Goal: Find specific page/section: Find specific page/section

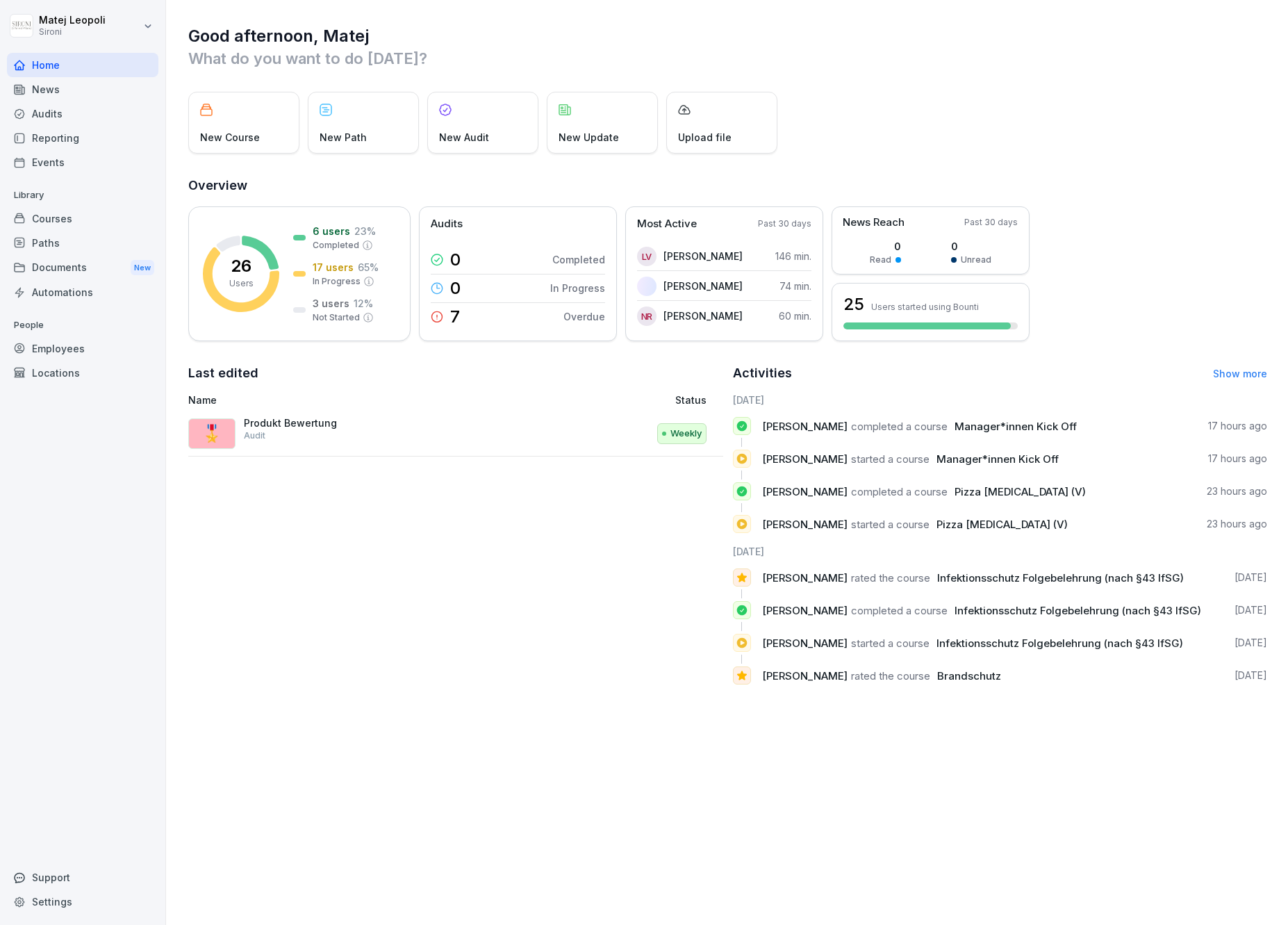
click at [123, 140] on div "Reporting" at bounding box center [83, 138] width 151 height 24
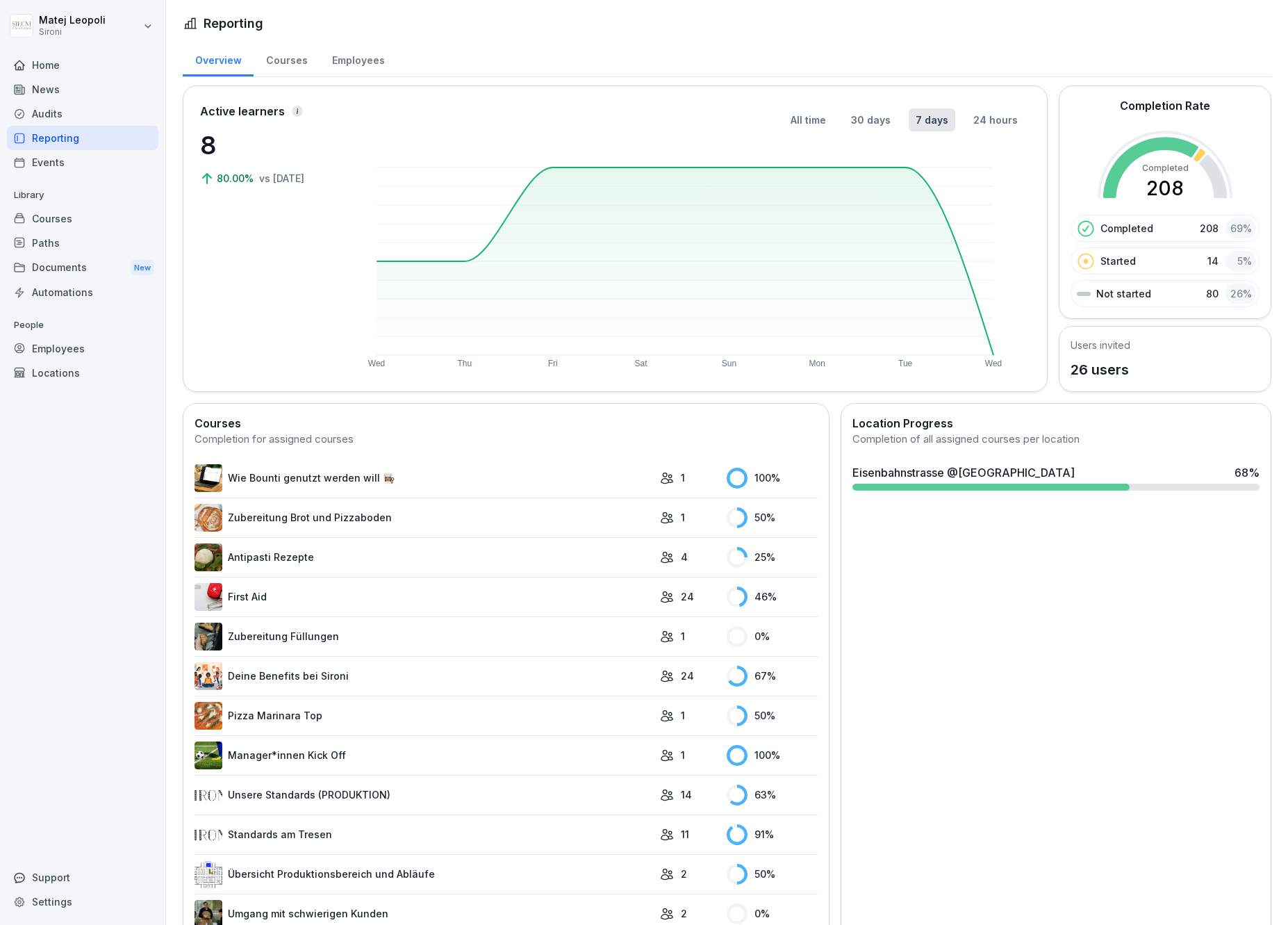
click at [335, 62] on div "Employees" at bounding box center [358, 58] width 77 height 35
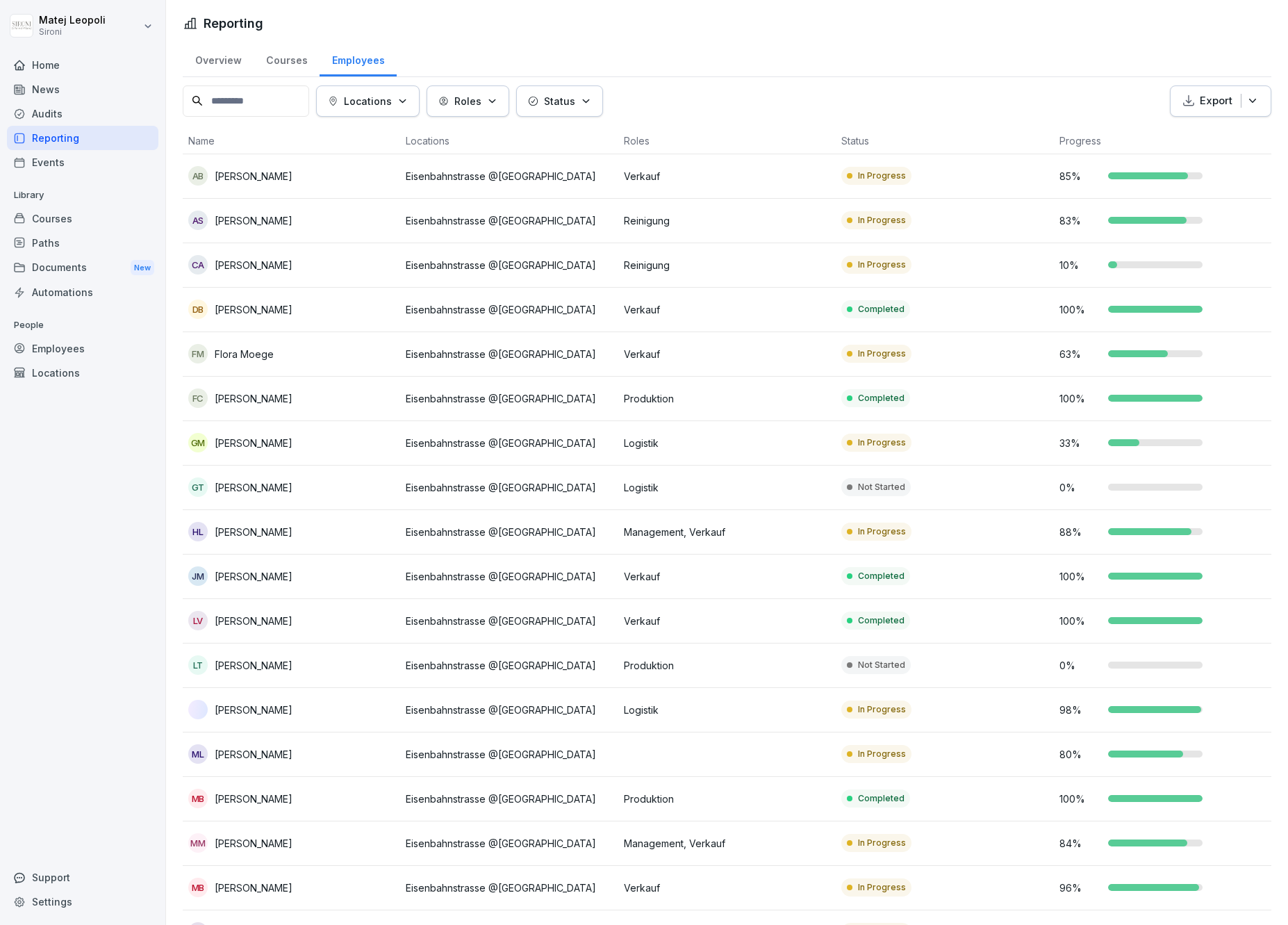
click at [392, 96] on p "Locations" at bounding box center [368, 101] width 48 height 14
click at [482, 101] on p "Roles" at bounding box center [468, 101] width 27 height 14
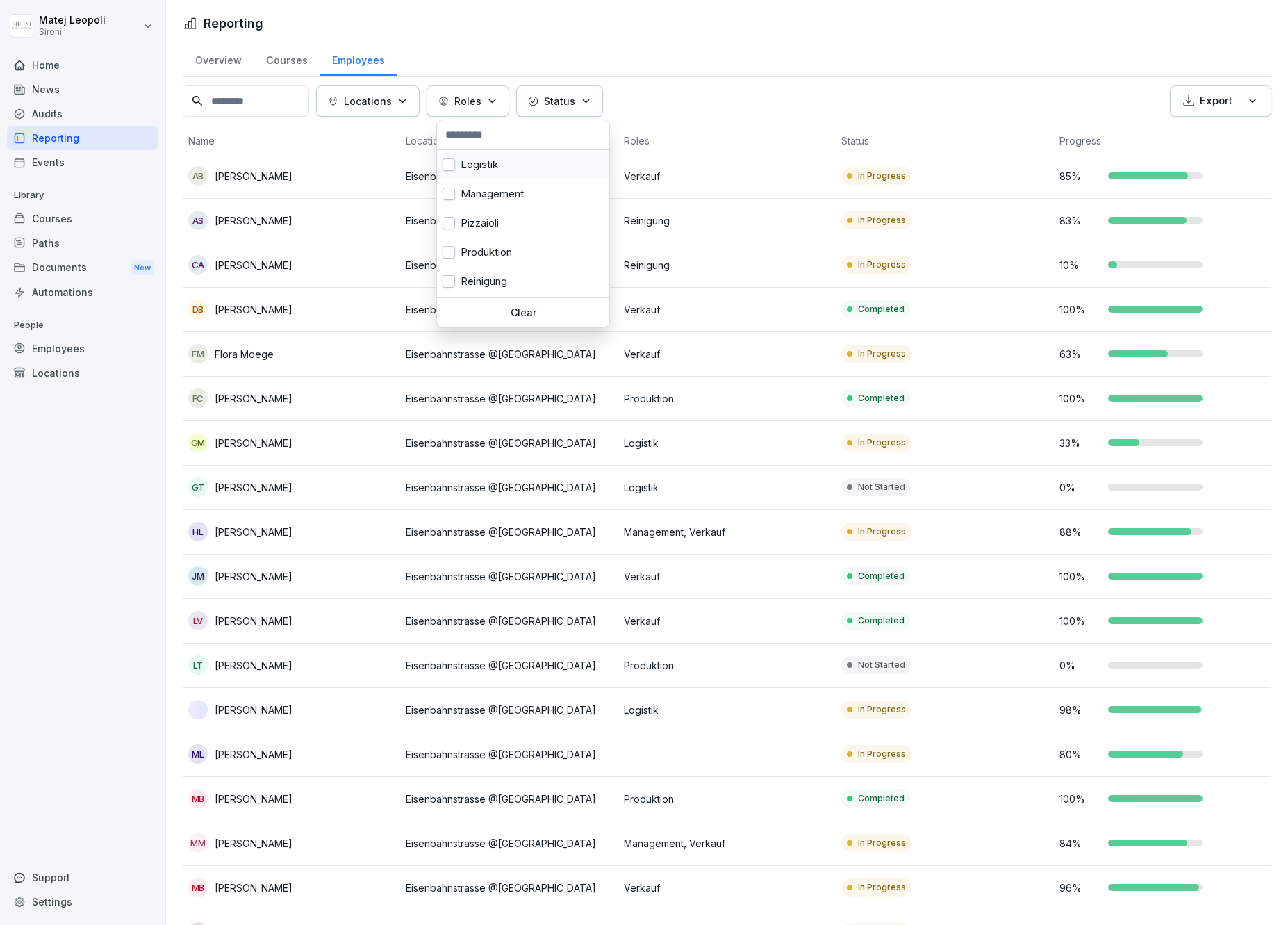
click at [453, 161] on button "button" at bounding box center [449, 164] width 12 height 12
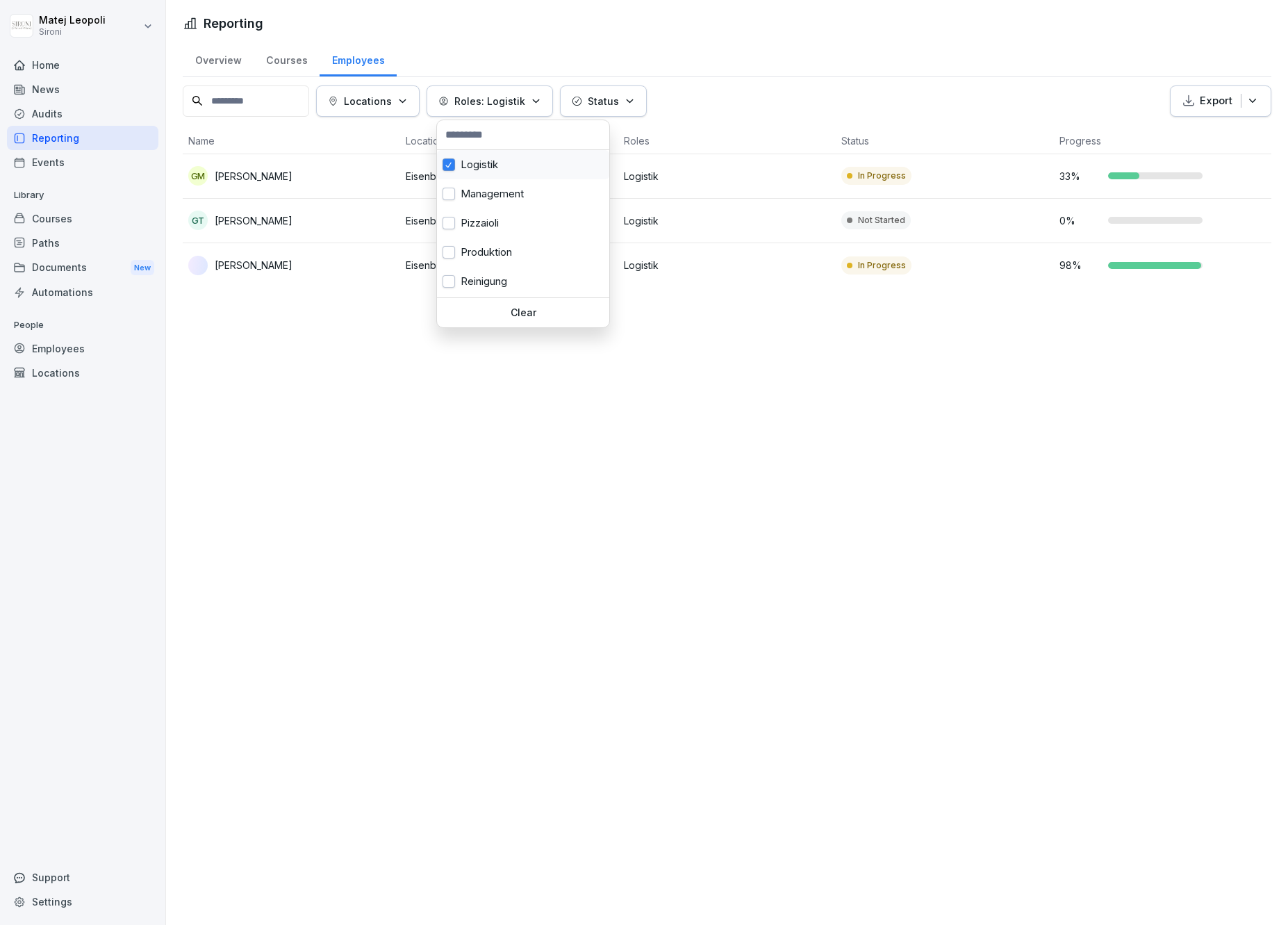
click at [449, 156] on div "Logistik" at bounding box center [523, 164] width 172 height 30
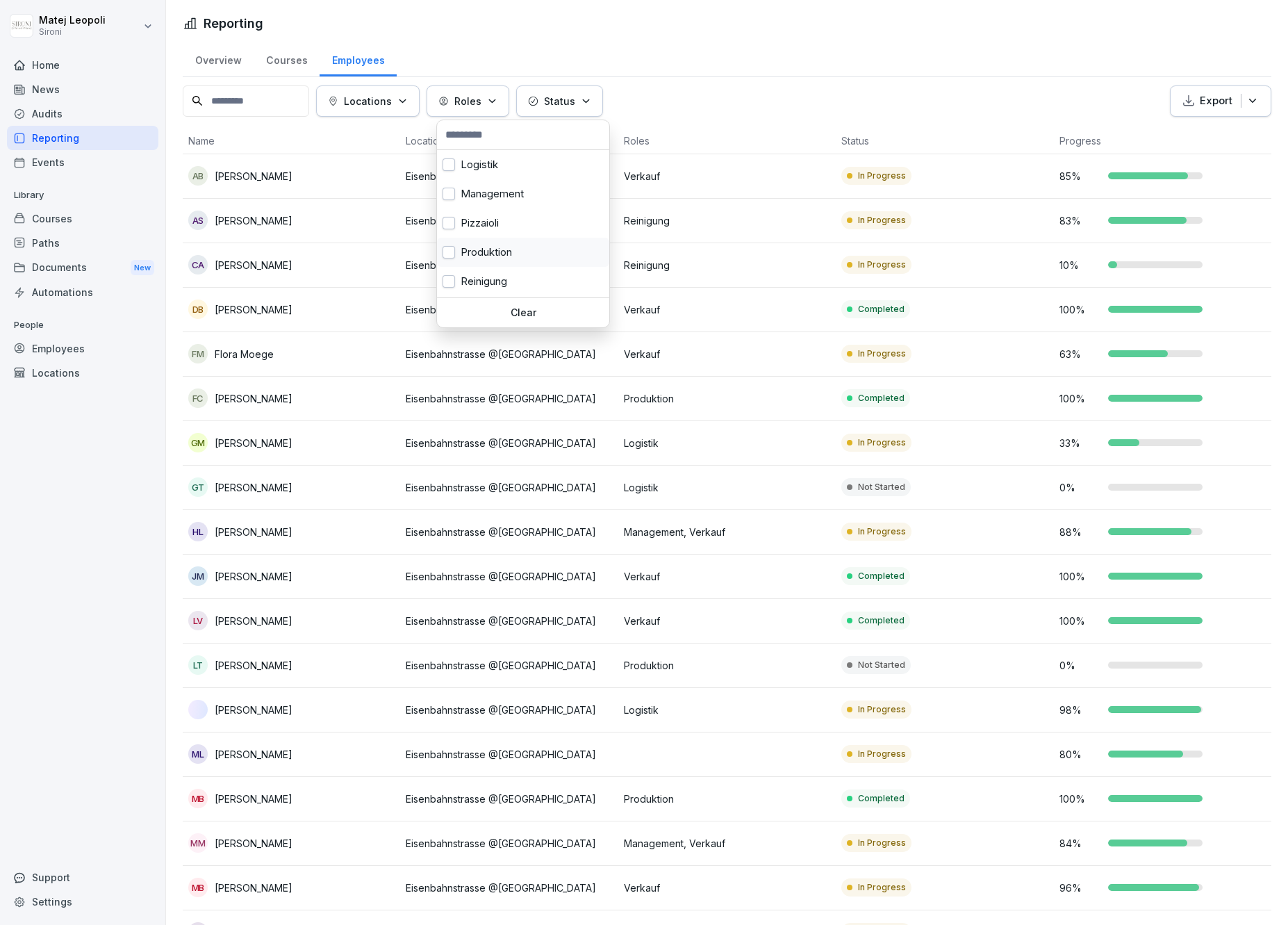
click at [454, 248] on button "button" at bounding box center [449, 252] width 12 height 12
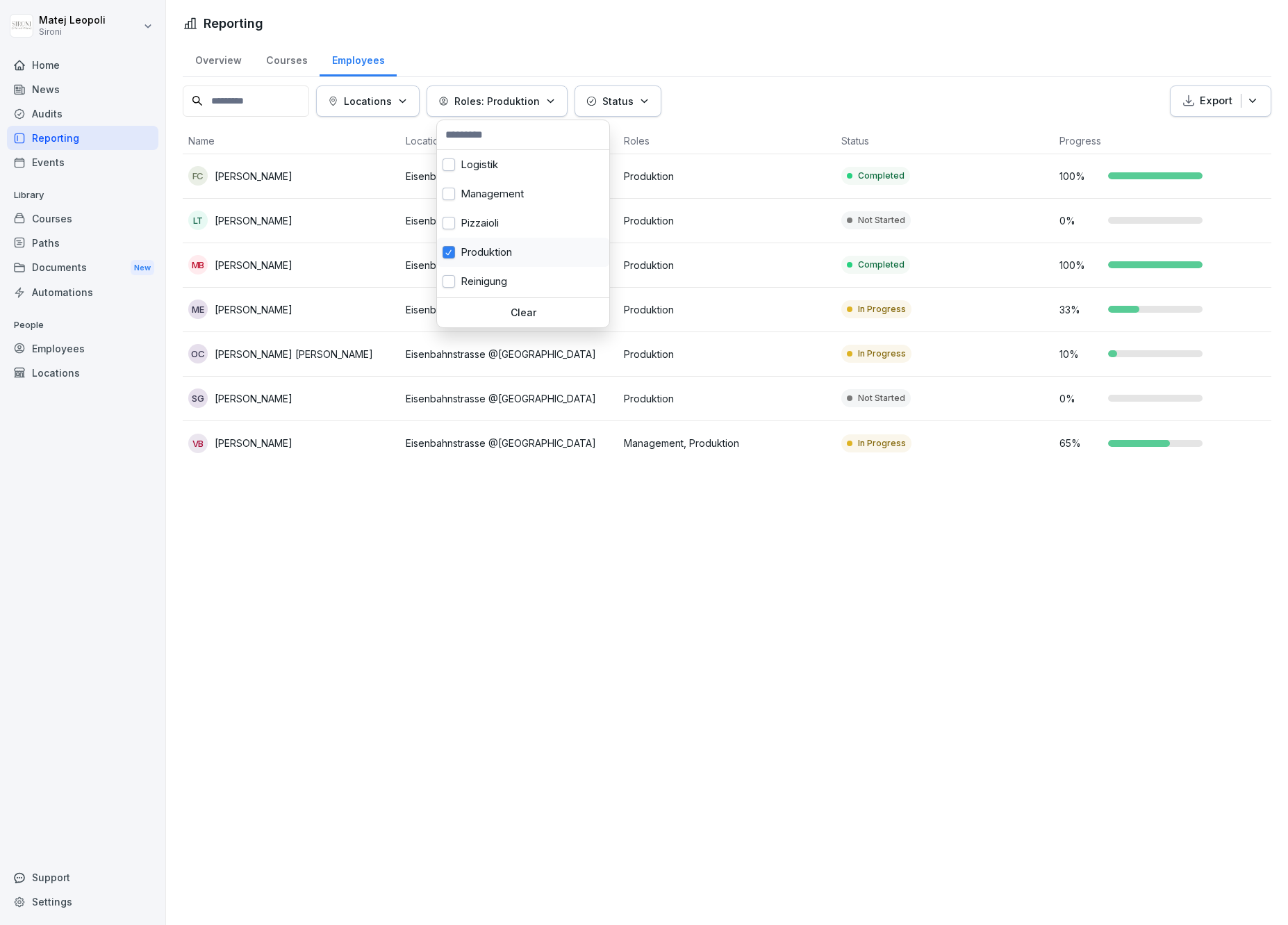
click at [454, 248] on button "button" at bounding box center [449, 252] width 12 height 12
